Goal: Check status: Check status

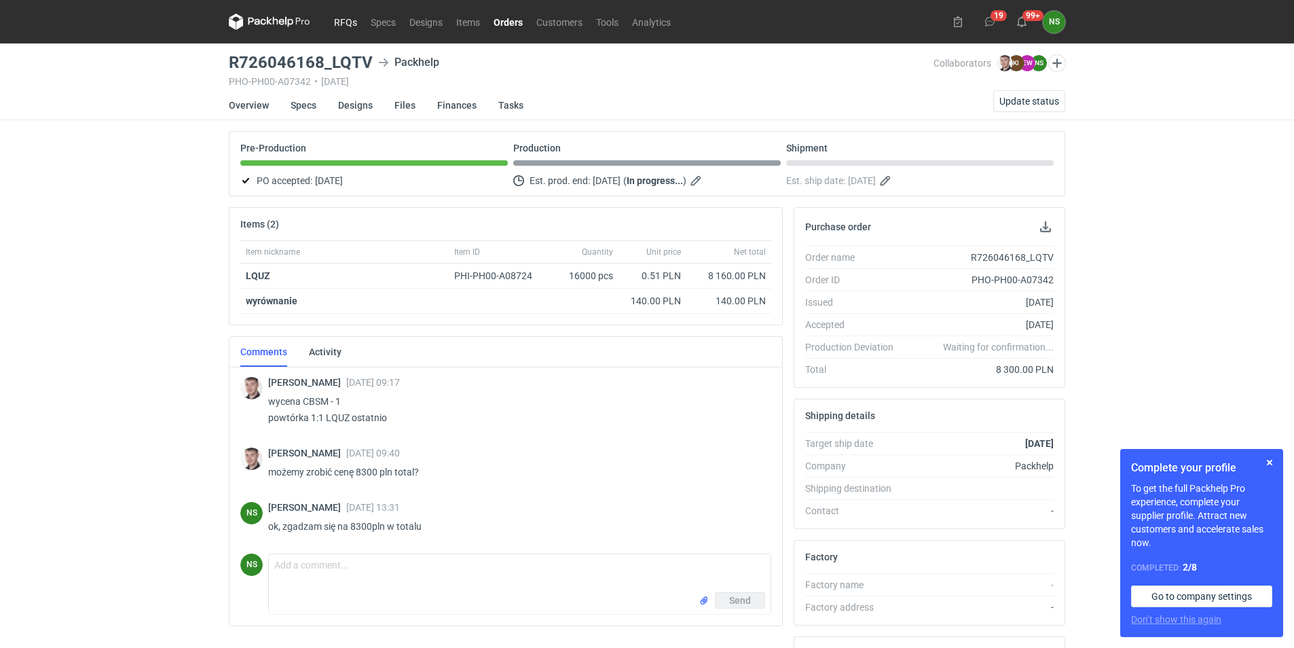
click at [346, 21] on link "RFQs" at bounding box center [345, 22] width 37 height 16
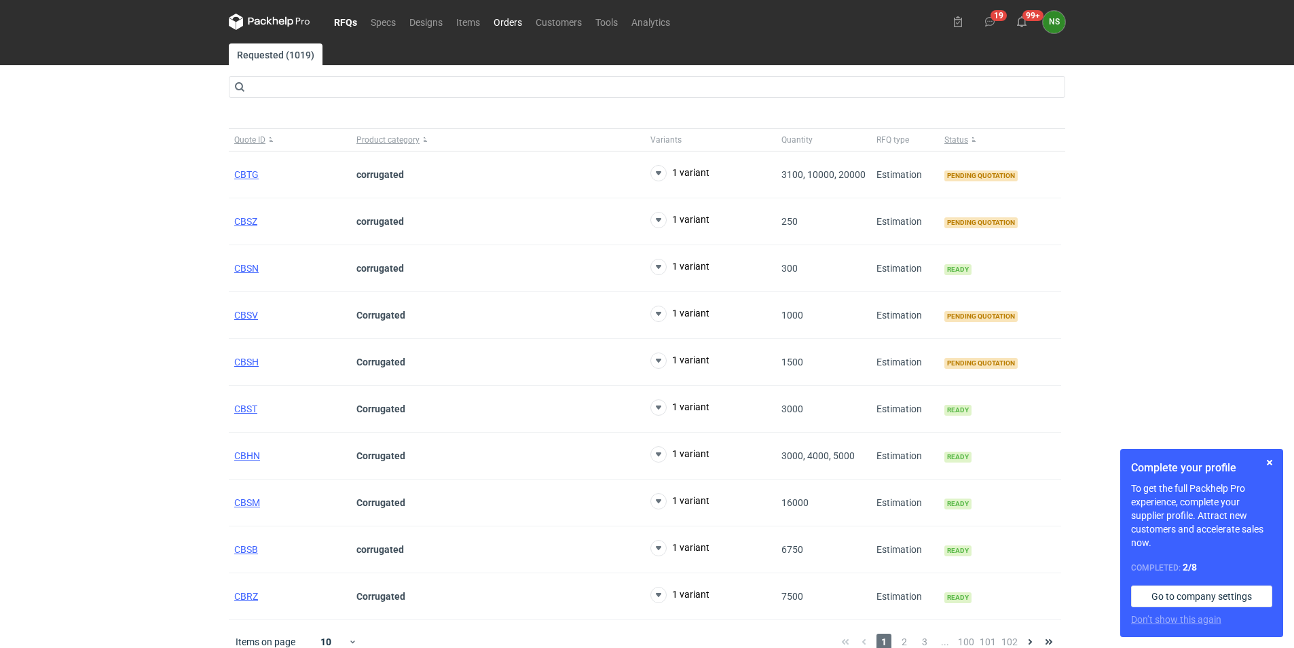
click at [511, 21] on link "Orders" at bounding box center [508, 22] width 42 height 16
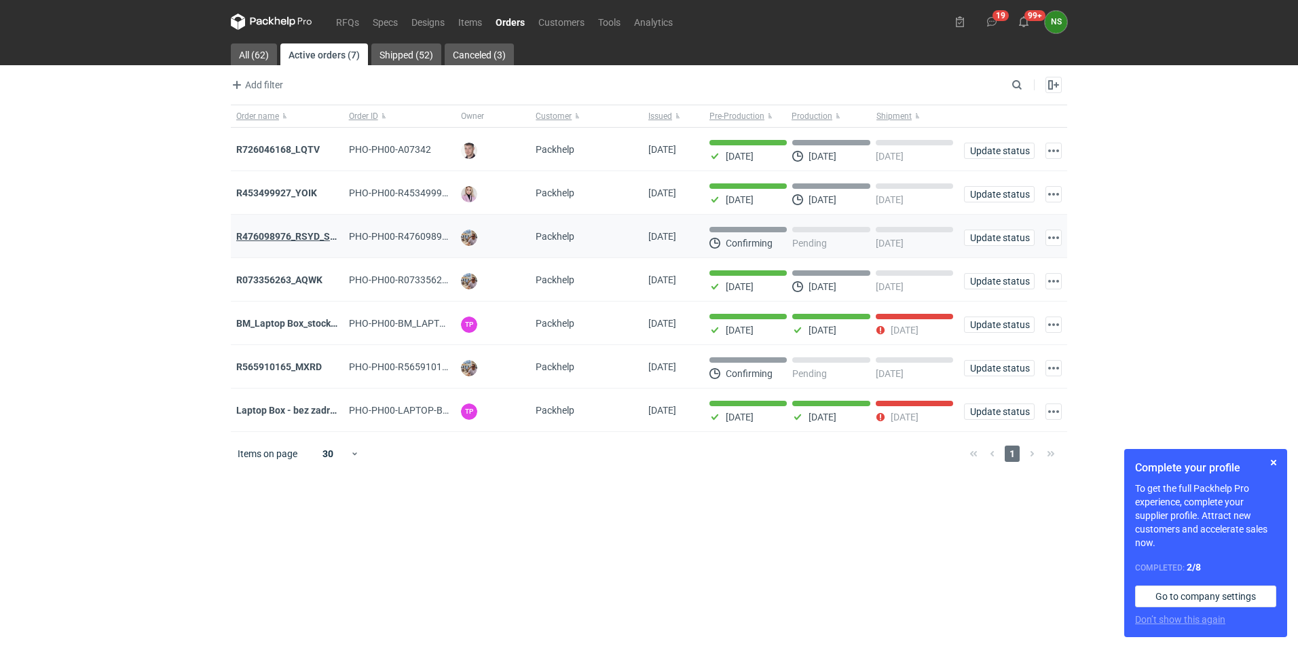
click at [310, 231] on strong "R476098976_RSYD_SXBU" at bounding box center [292, 236] width 112 height 11
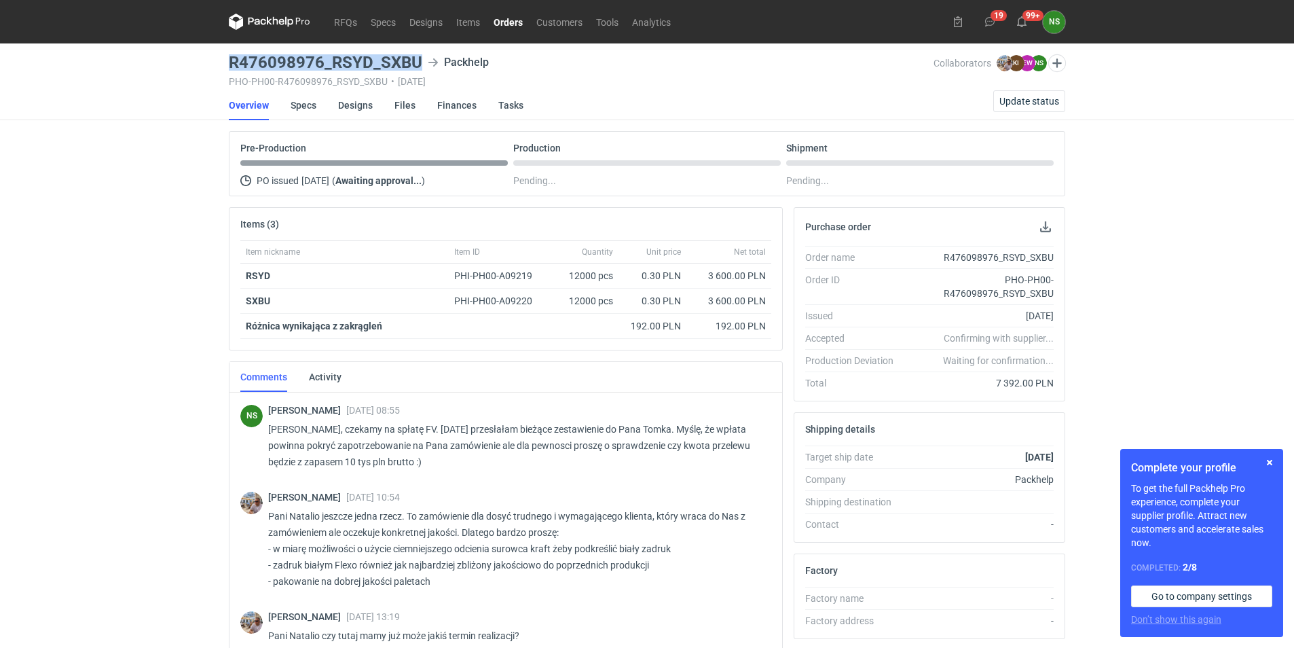
drag, startPoint x: 422, startPoint y: 57, endPoint x: 228, endPoint y: 60, distance: 193.5
click at [228, 60] on main "R476098976_RSYD_SXBU Packhelp PHO-PH00-R476098976_RSYD_SXBU • [DATE] Collaborat…" at bounding box center [646, 464] width 847 height 842
copy h3 "R476098976_RSYD_SXBU"
click at [498, 19] on link "Orders" at bounding box center [508, 22] width 43 height 16
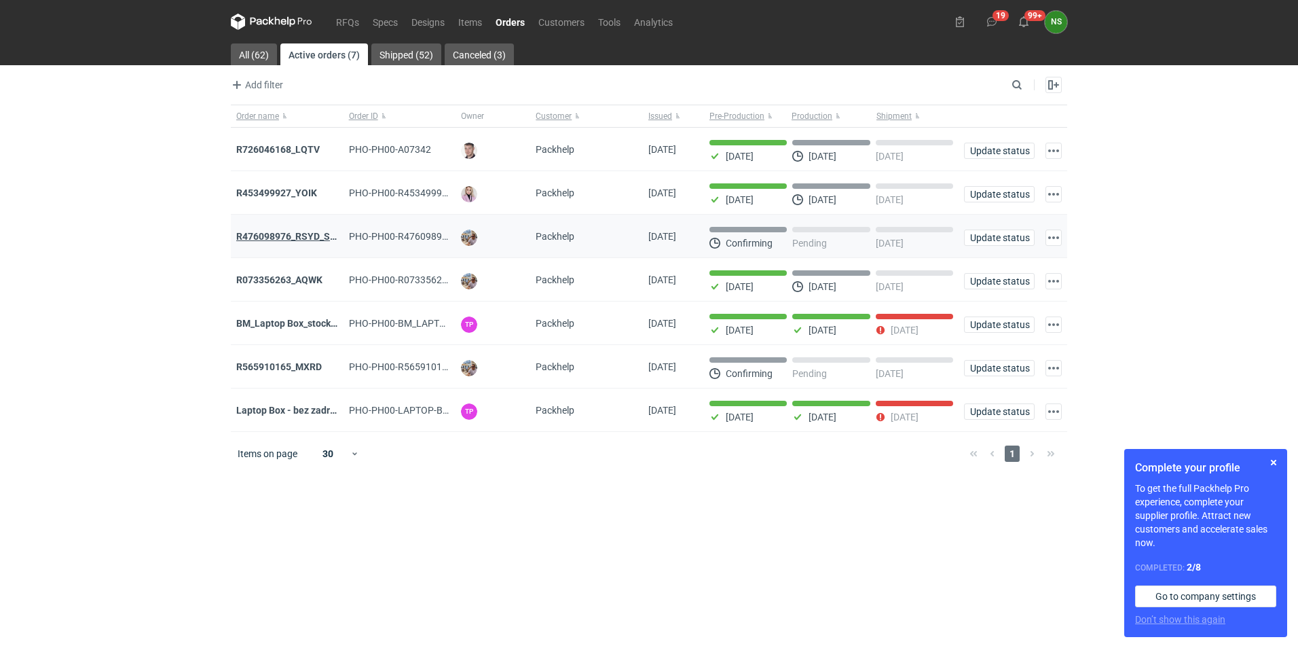
click at [295, 231] on strong "R476098976_RSYD_SXBU" at bounding box center [292, 236] width 112 height 11
